Goal: Information Seeking & Learning: Learn about a topic

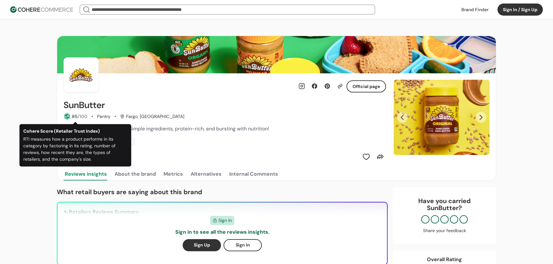
click at [81, 106] on h2 "SunButter" at bounding box center [83, 105] width 41 height 10
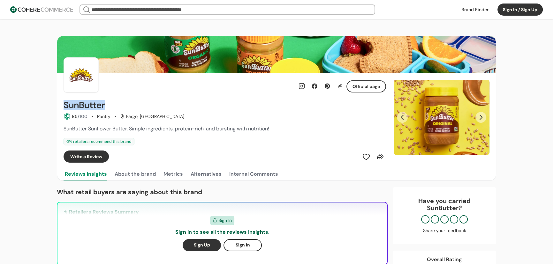
copy h2 "SunButter"
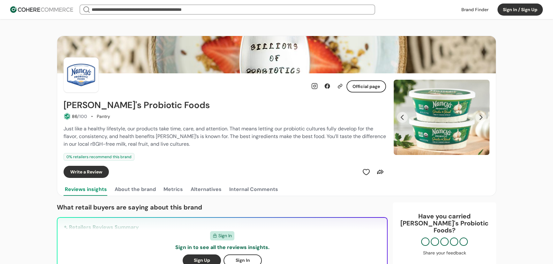
click at [483, 115] on button "Next Slide" at bounding box center [480, 117] width 11 height 11
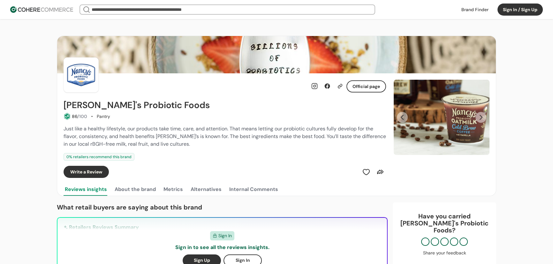
click at [483, 115] on button "Next Slide" at bounding box center [480, 117] width 11 height 11
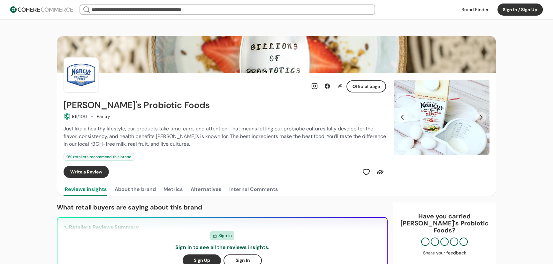
click at [483, 115] on button "Next Slide" at bounding box center [480, 117] width 11 height 11
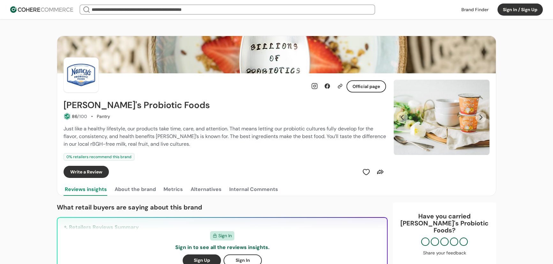
click at [483, 115] on button "Next Slide" at bounding box center [480, 117] width 11 height 11
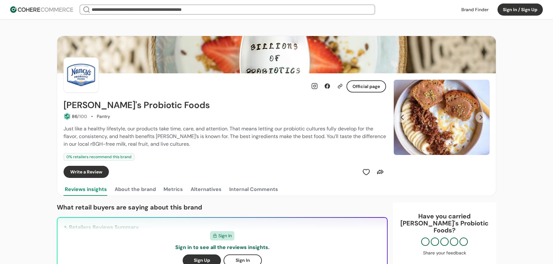
click at [483, 115] on button "Next Slide" at bounding box center [480, 117] width 11 height 11
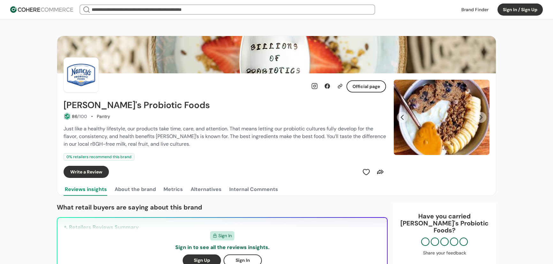
click at [483, 115] on button "Next Slide" at bounding box center [480, 117] width 11 height 11
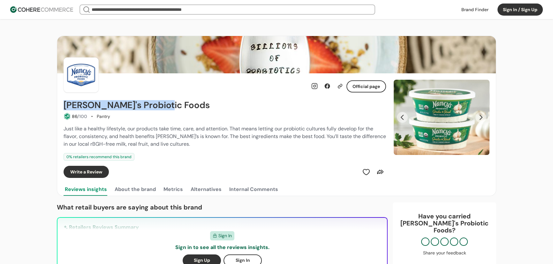
drag, startPoint x: 161, startPoint y: 105, endPoint x: 66, endPoint y: 109, distance: 95.8
click at [66, 109] on div "Nancy's Probiotic Foods" at bounding box center [224, 105] width 322 height 10
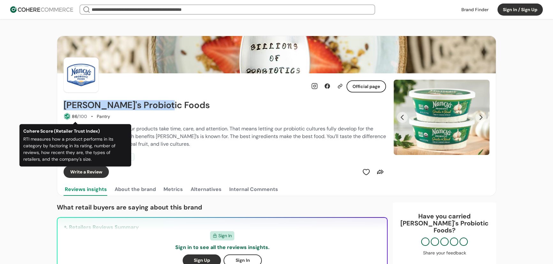
copy h2 "Nancy's Probiotic Foods"
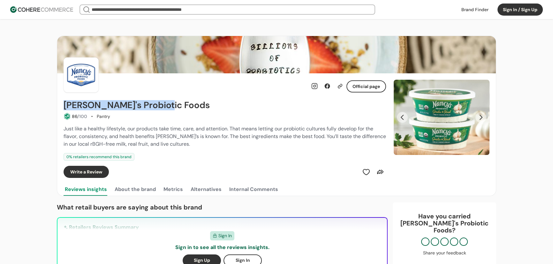
click at [92, 9] on input "search" at bounding box center [227, 9] width 274 height 9
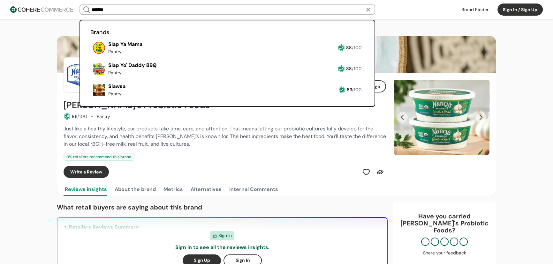
type input "*******"
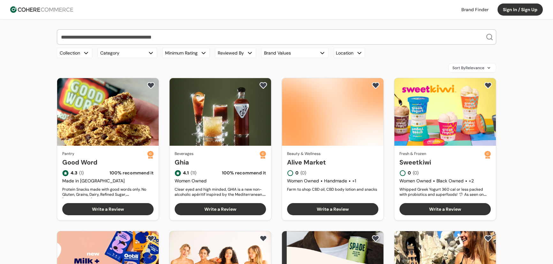
click at [478, 11] on link at bounding box center [474, 10] width 35 height 10
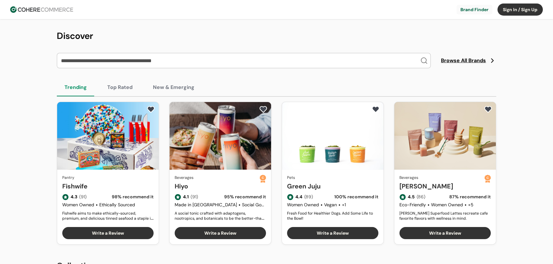
scroll to position [29, 0]
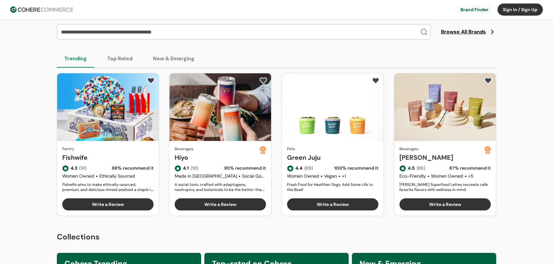
click at [161, 56] on button "New & Emerging" at bounding box center [173, 59] width 57 height 18
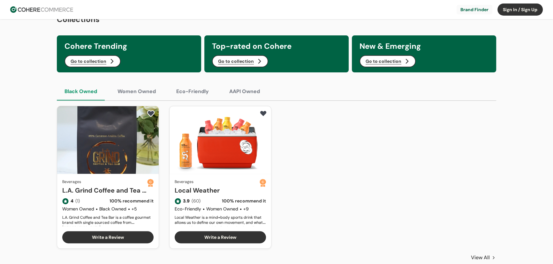
scroll to position [232, 0]
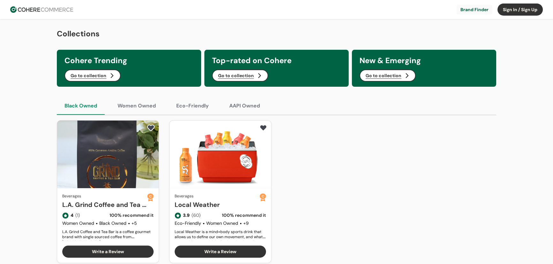
click at [100, 76] on button "Go to collection" at bounding box center [92, 76] width 56 height 12
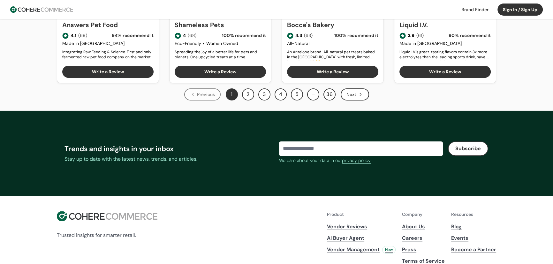
scroll to position [504, 0]
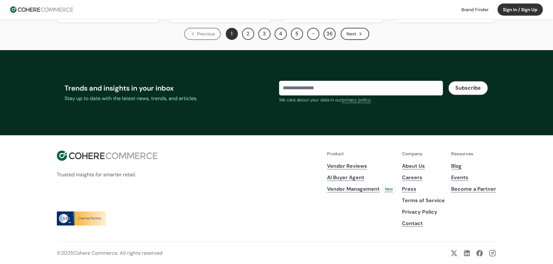
click at [459, 165] on link "Blog" at bounding box center [473, 166] width 45 height 8
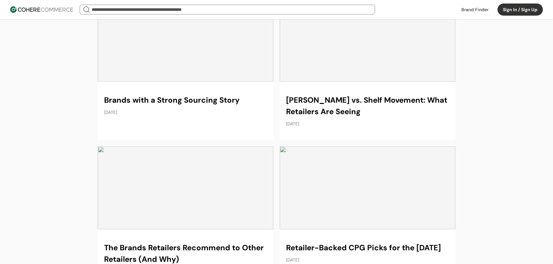
scroll to position [261, 0]
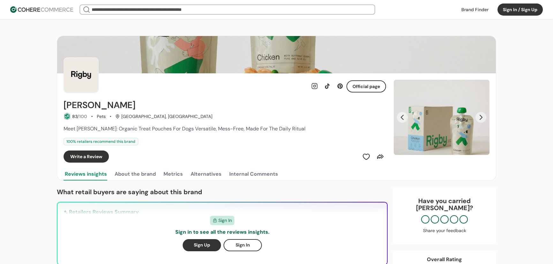
click at [137, 175] on button "About the brand" at bounding box center [135, 174] width 44 height 13
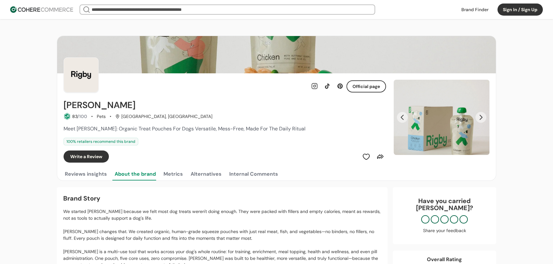
click at [479, 119] on button "Next Slide" at bounding box center [480, 117] width 11 height 11
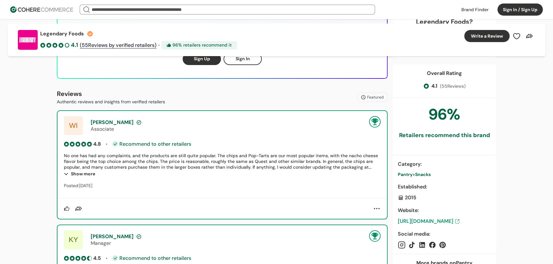
scroll to position [203, 0]
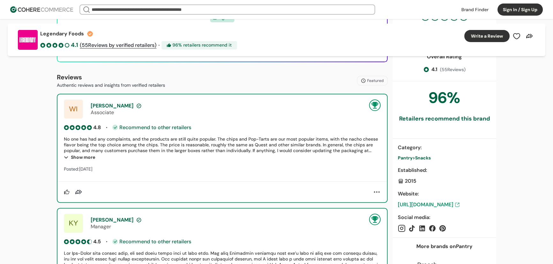
click at [85, 154] on div "Show more" at bounding box center [222, 157] width 316 height 8
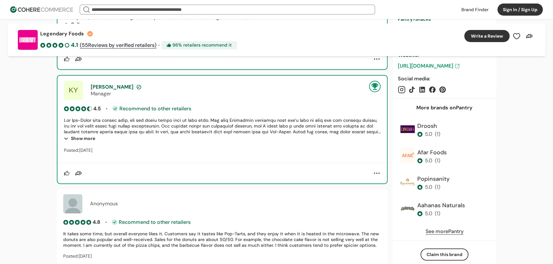
scroll to position [348, 0]
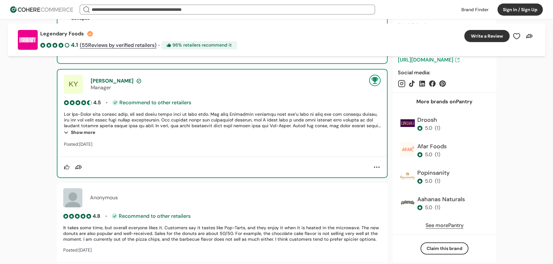
click at [88, 133] on div "Show more" at bounding box center [222, 133] width 316 height 8
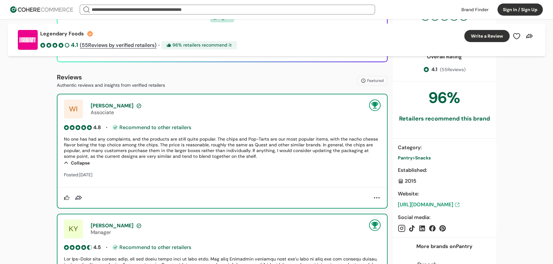
scroll to position [58, 0]
